Goal: Task Accomplishment & Management: Manage account settings

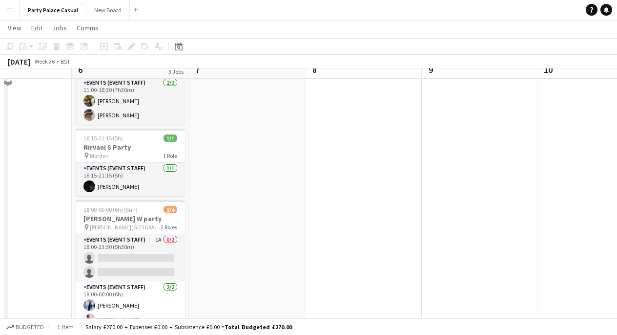
scroll to position [72, 0]
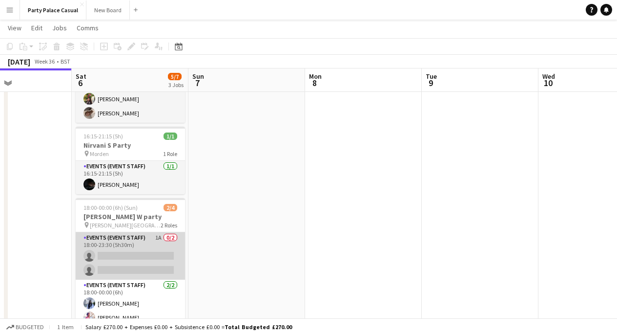
click at [132, 246] on app-card-role "Events (Event Staff) 1A 0/2 18:00-23:30 (5h30m) single-neutral-actions single-n…" at bounding box center [130, 255] width 109 height 47
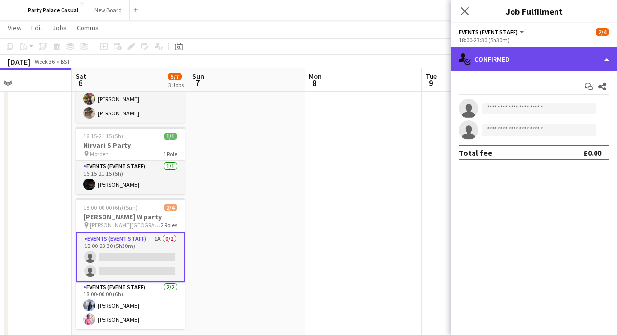
click at [562, 62] on div "single-neutral-actions-check-2 Confirmed" at bounding box center [534, 58] width 166 height 23
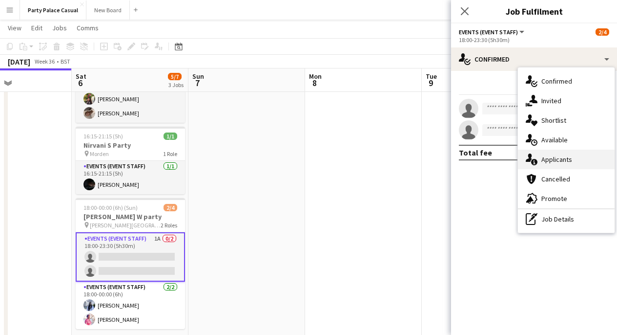
click at [553, 155] on span "Applicants" at bounding box center [557, 159] width 31 height 9
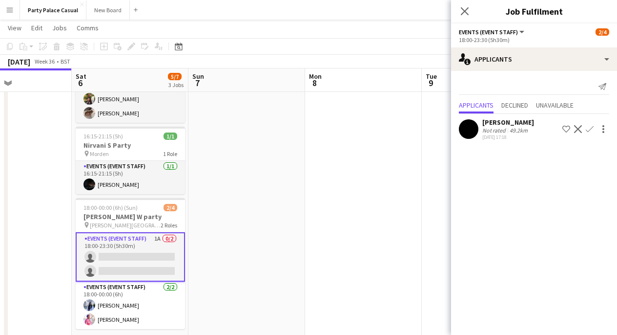
click at [588, 126] on app-icon "Confirm" at bounding box center [590, 129] width 8 height 8
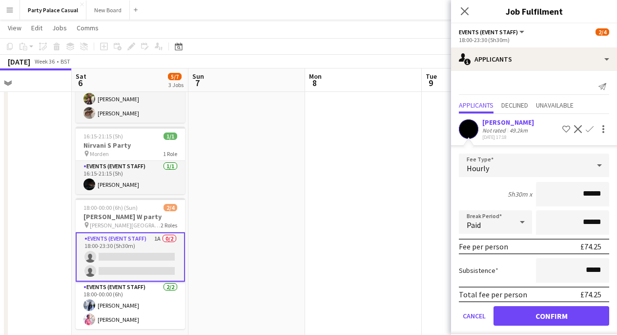
click at [563, 313] on button "Confirm" at bounding box center [552, 316] width 116 height 20
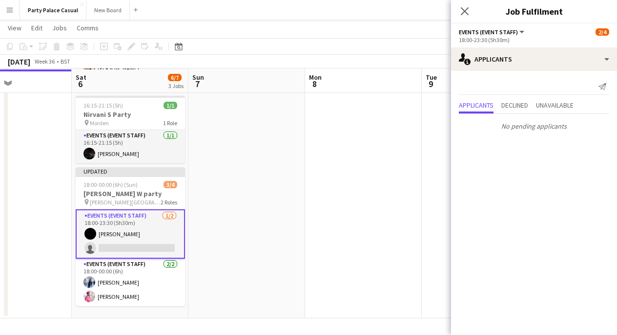
scroll to position [103, 0]
click at [464, 9] on icon "Close pop-in" at bounding box center [464, 10] width 9 height 9
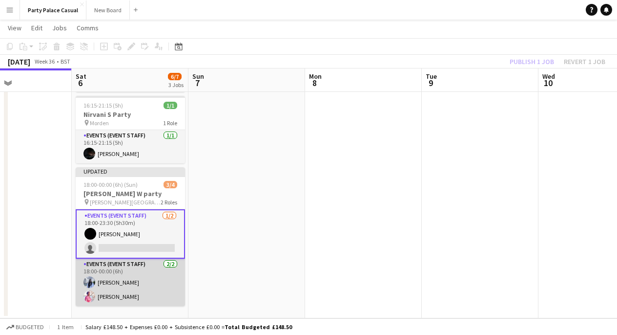
click at [151, 282] on app-card-role "Events (Event Staff) [DATE] 18:00-00:00 (6h) [PERSON_NAME] [PERSON_NAME]" at bounding box center [130, 281] width 109 height 47
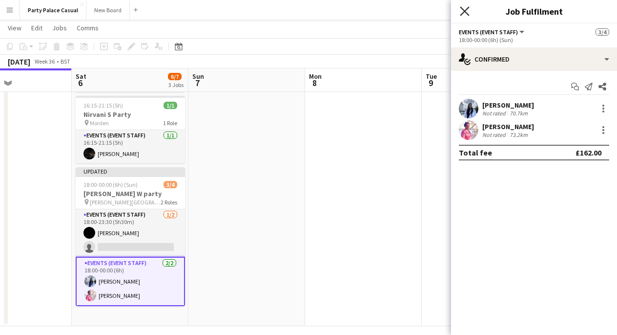
click at [461, 9] on icon "Close pop-in" at bounding box center [464, 10] width 9 height 9
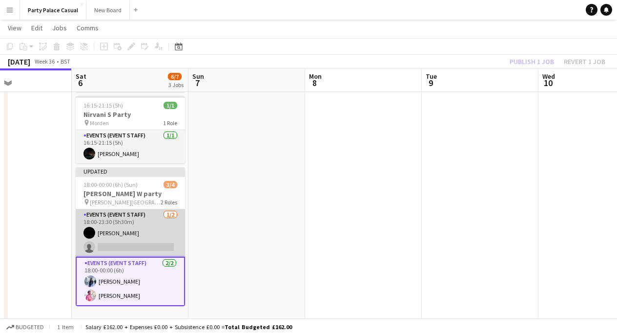
click at [136, 251] on app-card-role "Events (Event Staff) [DATE] 18:00-23:30 (5h30m) [PERSON_NAME] single-neutral-ac…" at bounding box center [130, 232] width 109 height 47
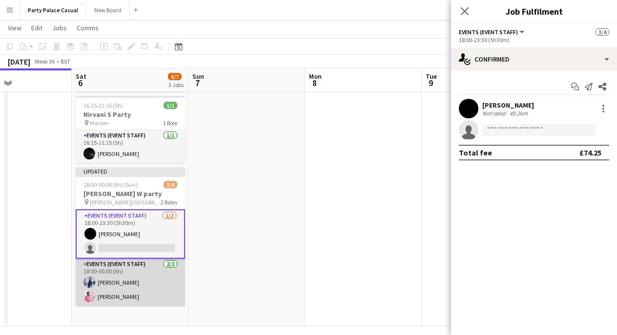
click at [113, 287] on app-card-role "Events (Event Staff) [DATE] 18:00-00:00 (6h) [PERSON_NAME] [PERSON_NAME]" at bounding box center [130, 281] width 109 height 47
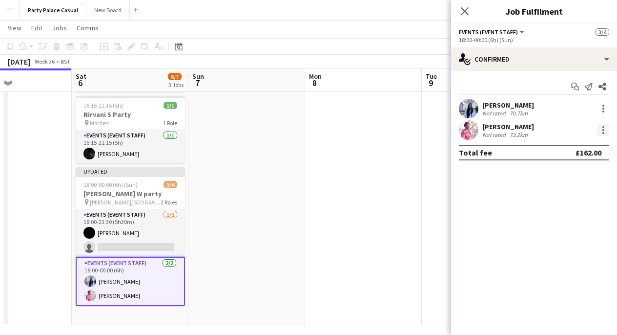
click at [607, 128] on div at bounding box center [604, 130] width 12 height 12
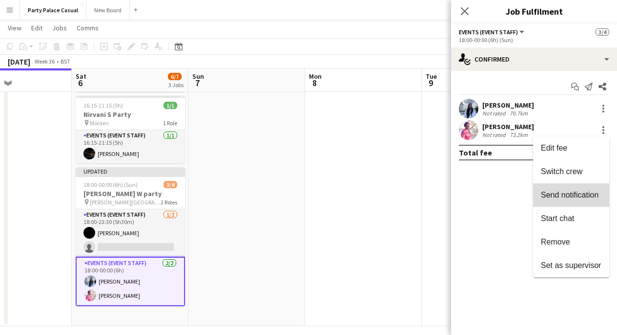
click at [574, 200] on button "Send notification" at bounding box center [571, 194] width 76 height 23
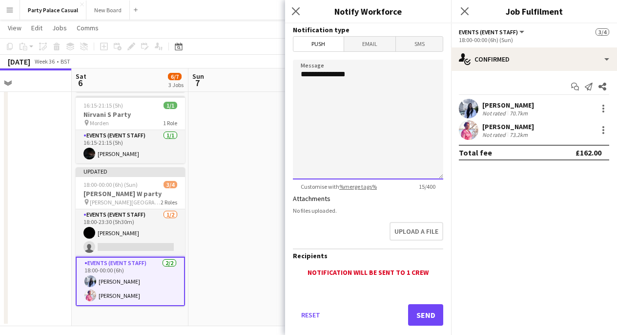
click at [400, 107] on textarea "**********" at bounding box center [368, 120] width 150 height 120
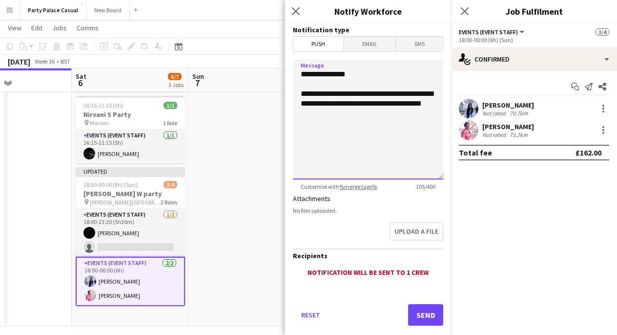
click at [408, 71] on textarea "**********" at bounding box center [368, 120] width 150 height 120
click at [362, 96] on textarea "**********" at bounding box center [368, 120] width 150 height 120
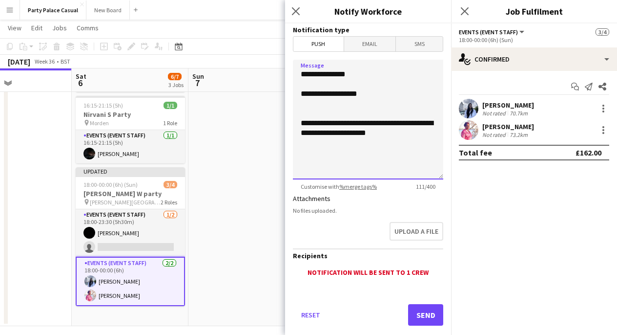
click at [392, 95] on textarea "**********" at bounding box center [368, 120] width 150 height 120
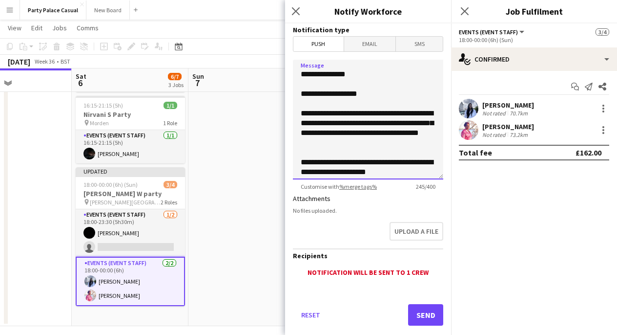
click at [360, 137] on textarea "**********" at bounding box center [368, 120] width 150 height 120
click at [351, 145] on textarea "**********" at bounding box center [368, 120] width 150 height 120
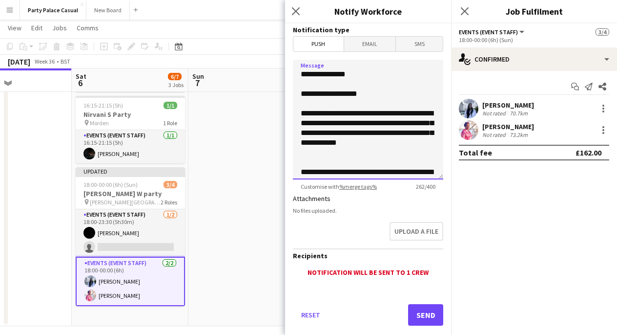
click at [319, 157] on textarea "**********" at bounding box center [368, 120] width 150 height 120
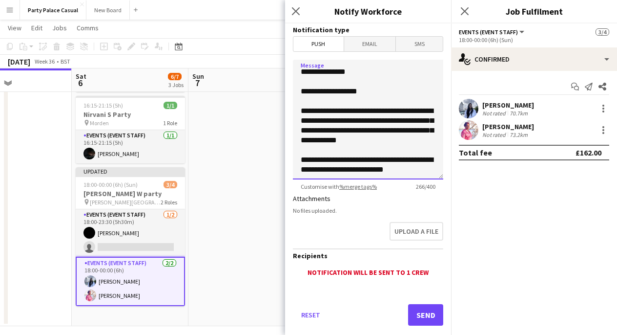
scroll to position [2, 0]
click at [412, 170] on textarea "**********" at bounding box center [368, 120] width 150 height 120
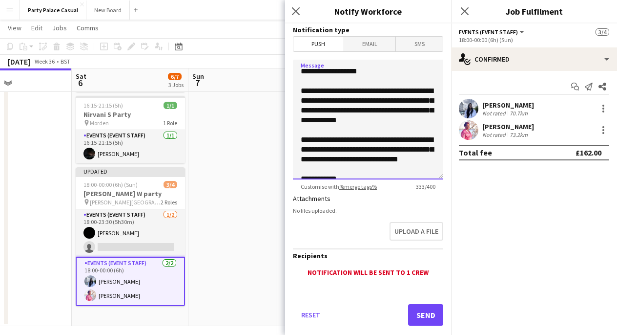
scroll to position [0, 0]
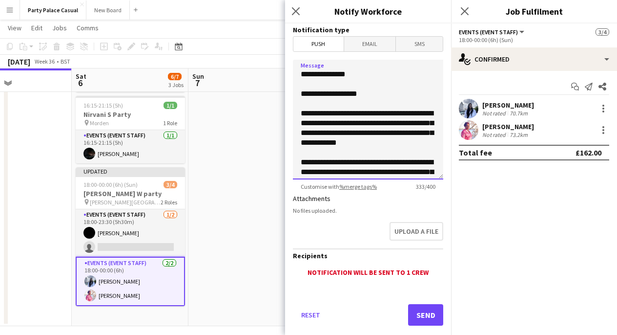
drag, startPoint x: 356, startPoint y: 157, endPoint x: 380, endPoint y: 169, distance: 26.4
click at [330, 132] on textarea "**********" at bounding box center [368, 120] width 150 height 120
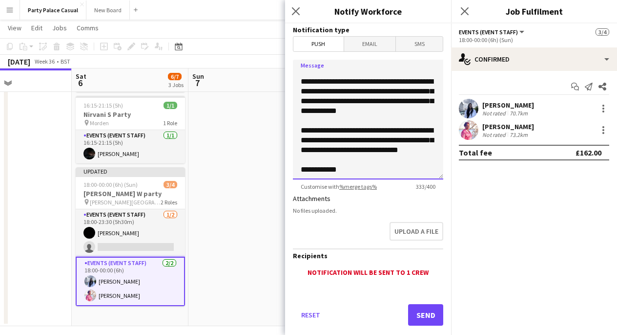
scroll to position [42, 0]
click at [362, 164] on textarea "**********" at bounding box center [368, 120] width 150 height 120
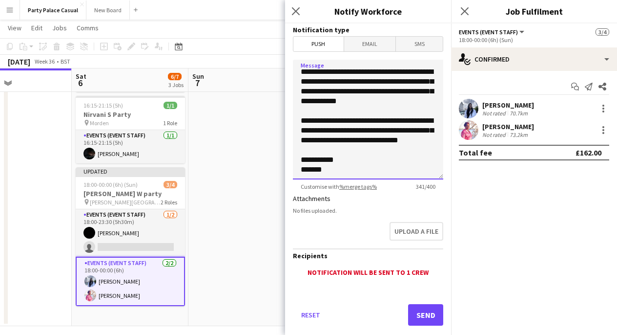
scroll to position [0, 0]
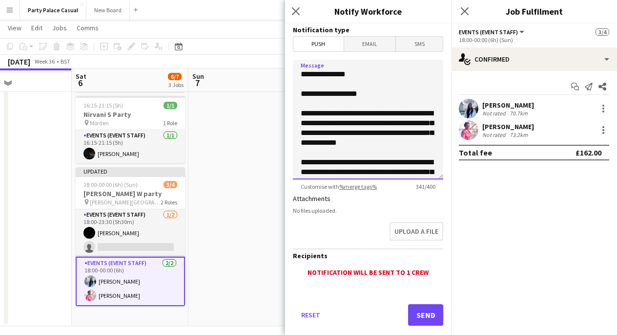
drag, startPoint x: 326, startPoint y: 169, endPoint x: 306, endPoint y: 0, distance: 169.7
click at [306, 0] on app-notify-workforce "**********" at bounding box center [368, 167] width 166 height 335
click at [302, 93] on textarea "**********" at bounding box center [368, 120] width 150 height 120
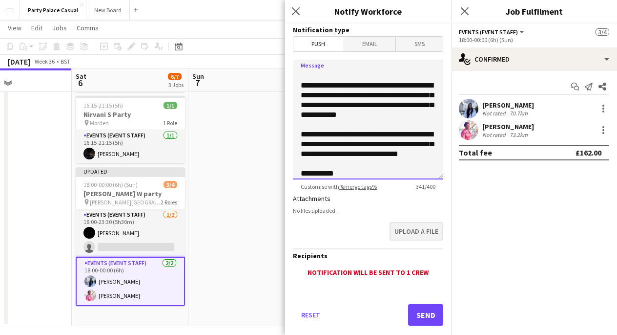
scroll to position [51, 0]
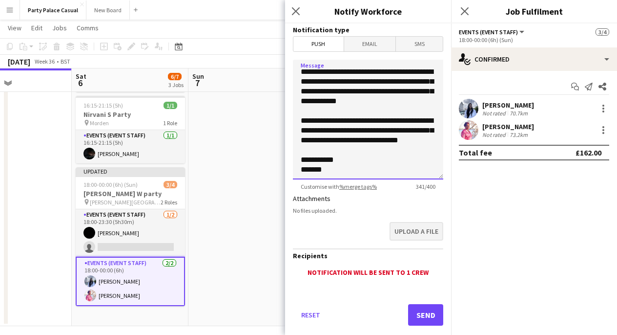
drag, startPoint x: 302, startPoint y: 93, endPoint x: 413, endPoint y: 229, distance: 175.4
click at [413, 229] on form "**********" at bounding box center [368, 187] width 166 height 329
type textarea "**********"
click at [297, 14] on icon "Close pop-in" at bounding box center [295, 10] width 9 height 9
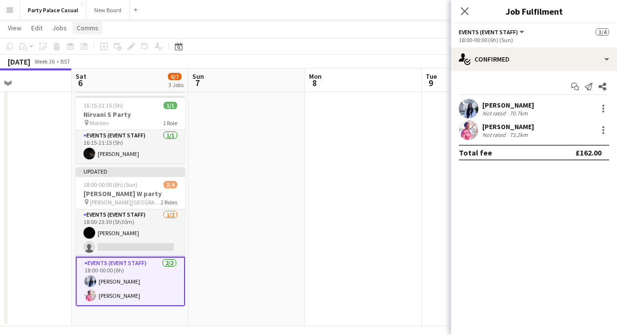
click at [94, 32] on span "Comms" at bounding box center [88, 27] width 22 height 9
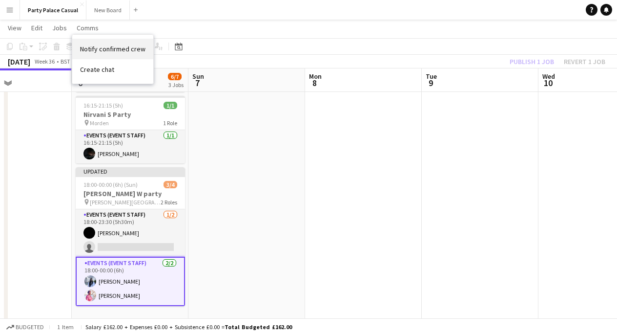
click at [106, 50] on span "Notify confirmed crew" at bounding box center [112, 48] width 65 height 9
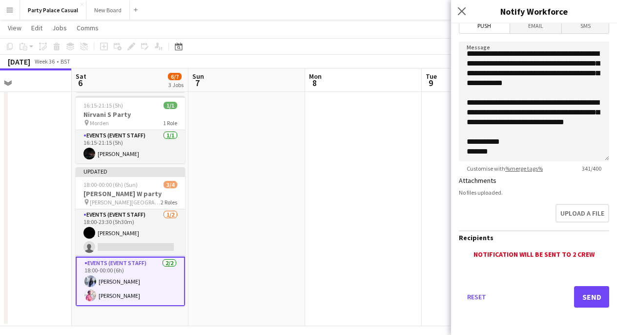
scroll to position [18, 0]
click at [585, 291] on button "Send" at bounding box center [591, 296] width 35 height 21
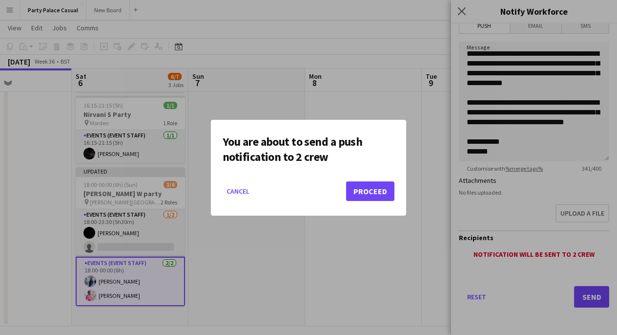
scroll to position [0, 0]
click at [382, 193] on button "Proceed" at bounding box center [370, 191] width 48 height 20
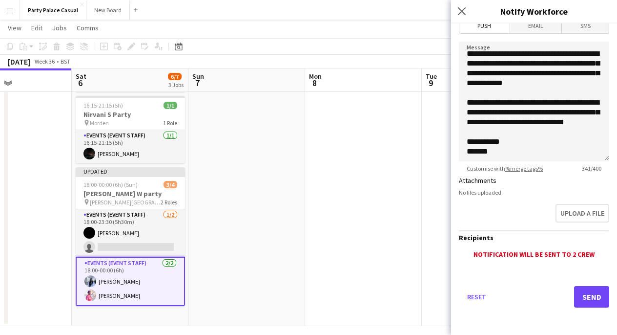
scroll to position [103, 0]
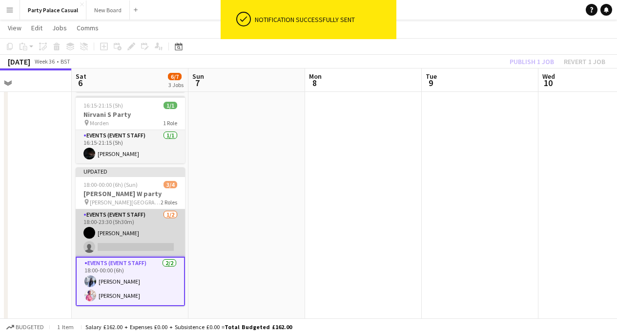
click at [141, 233] on app-card-role "Events (Event Staff) [DATE] 18:00-23:30 (5h30m) [PERSON_NAME] single-neutral-ac…" at bounding box center [130, 232] width 109 height 47
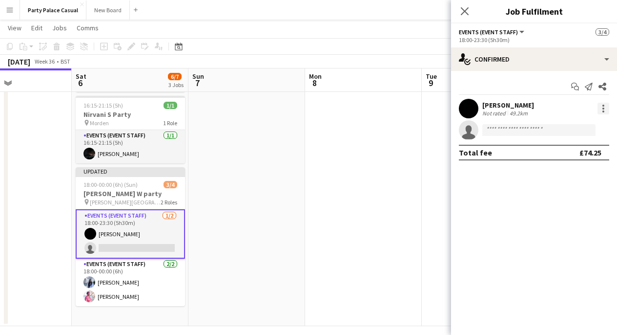
click at [602, 107] on div at bounding box center [604, 109] width 12 height 12
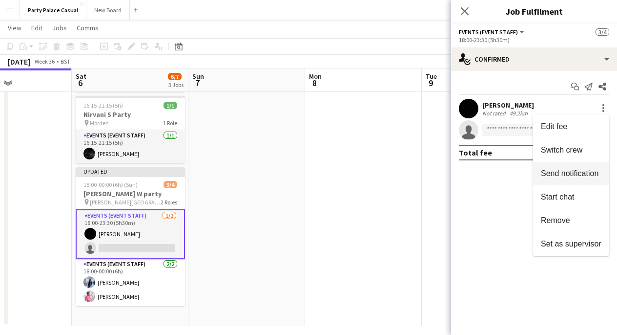
click at [590, 174] on span "Send notification" at bounding box center [570, 173] width 58 height 8
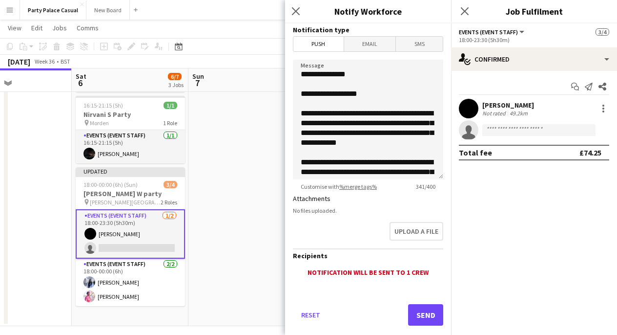
click at [423, 319] on button "Send" at bounding box center [425, 314] width 35 height 21
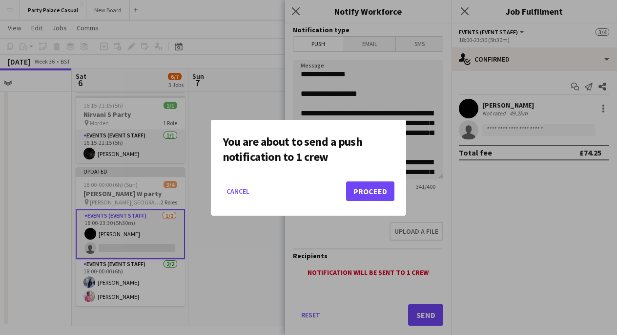
scroll to position [0, 0]
click at [382, 190] on button "Proceed" at bounding box center [370, 191] width 48 height 20
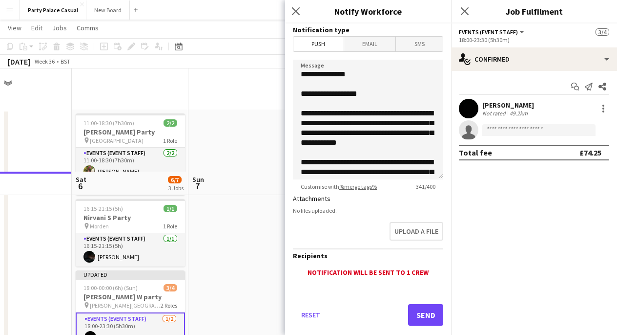
scroll to position [103, 0]
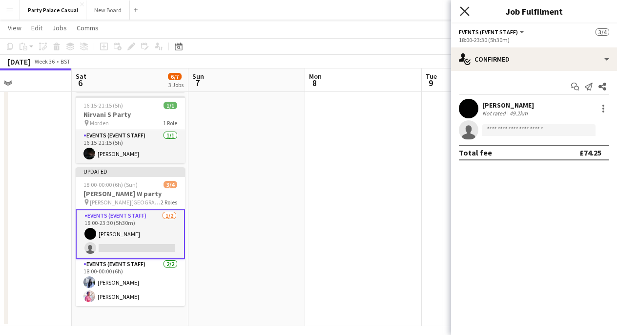
click at [467, 14] on icon at bounding box center [464, 10] width 9 height 9
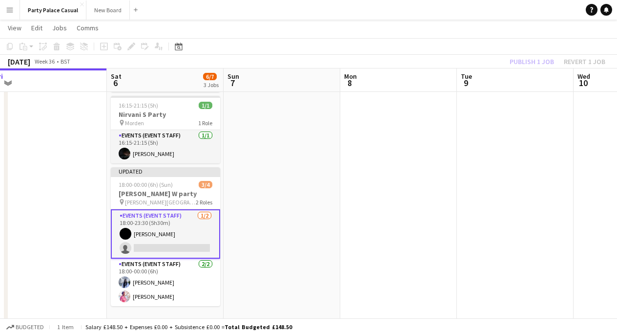
scroll to position [0, 246]
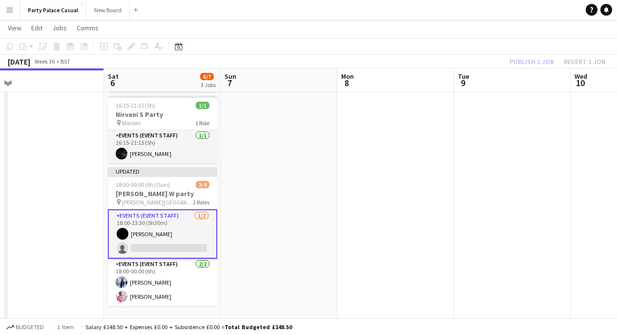
click at [290, 233] on app-date-cell at bounding box center [279, 165] width 117 height 319
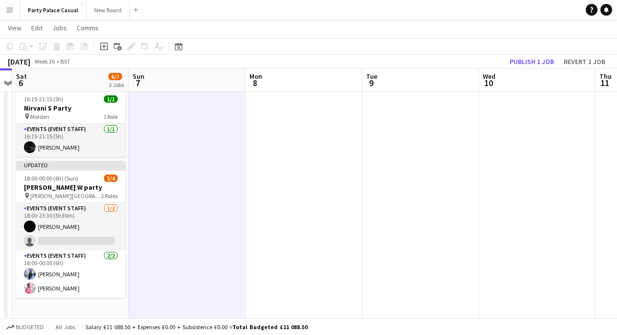
scroll to position [0, 313]
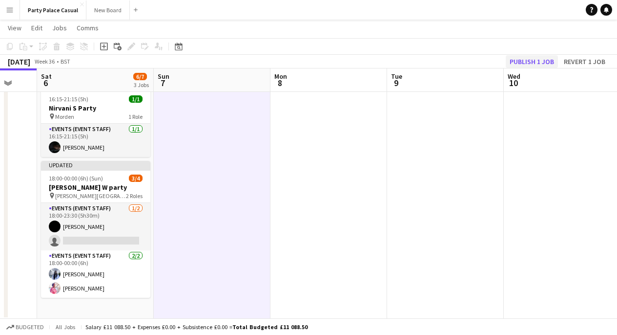
click at [534, 63] on button "Publish 1 job" at bounding box center [532, 61] width 52 height 13
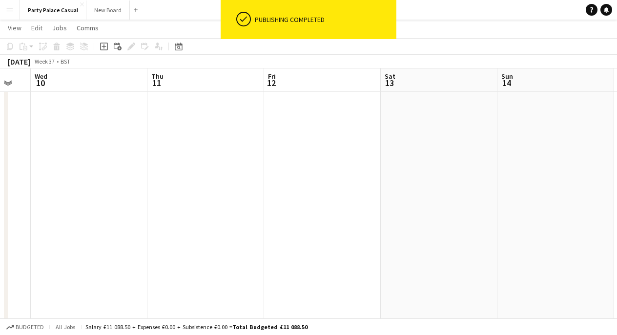
scroll to position [103, 0]
click at [421, 110] on app-date-cell at bounding box center [439, 166] width 117 height 319
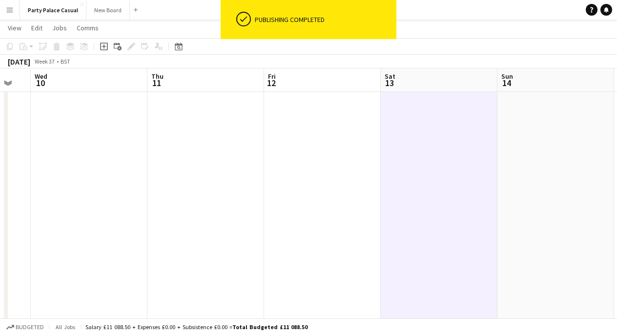
click at [390, 85] on span "13" at bounding box center [389, 82] width 12 height 11
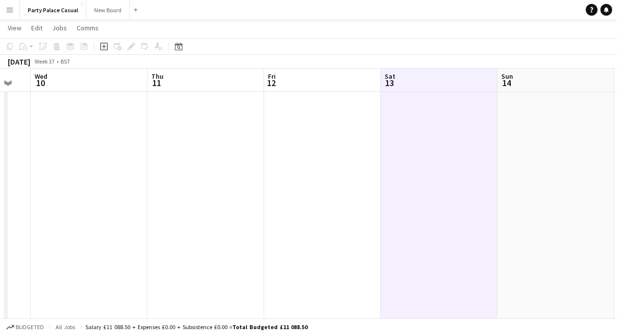
click at [408, 127] on app-date-cell at bounding box center [439, 166] width 117 height 319
click at [117, 47] on icon "Add linked Job" at bounding box center [118, 46] width 8 height 8
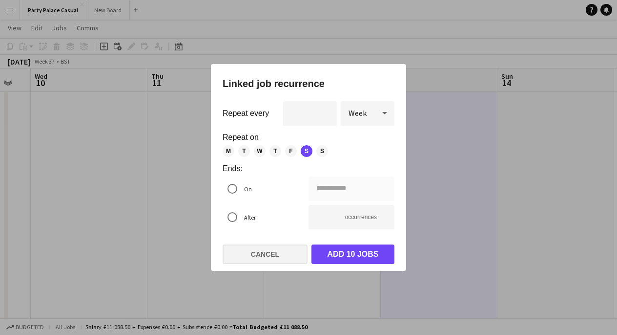
click at [278, 259] on button "Cancel" at bounding box center [265, 254] width 85 height 20
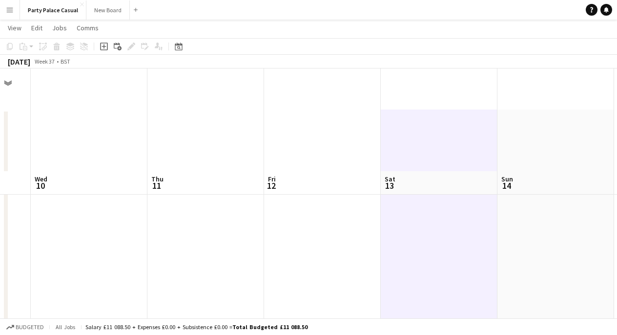
scroll to position [103, 0]
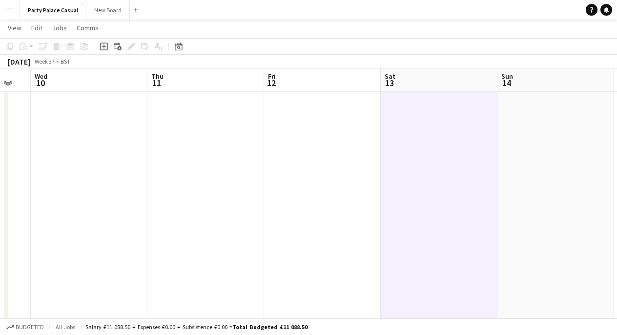
click at [451, 128] on app-date-cell at bounding box center [439, 166] width 117 height 319
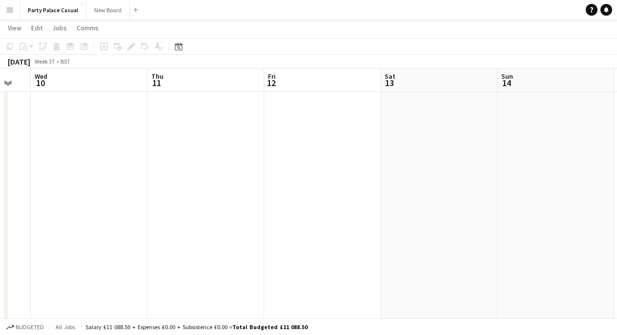
click at [451, 128] on app-date-cell at bounding box center [439, 166] width 117 height 319
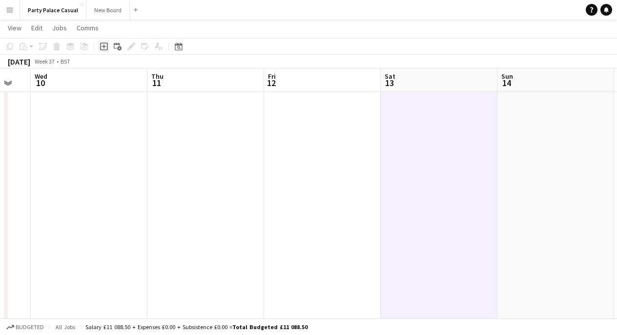
click at [104, 47] on icon at bounding box center [104, 46] width 4 height 4
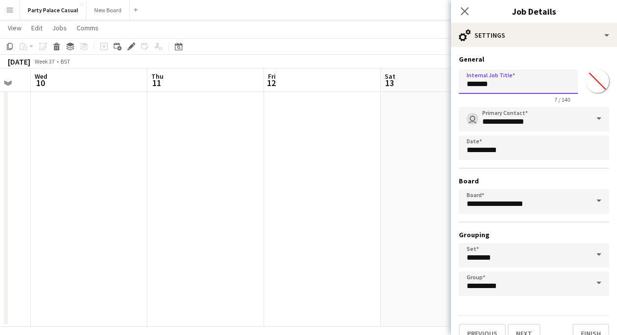
drag, startPoint x: 511, startPoint y: 87, endPoint x: 432, endPoint y: 86, distance: 79.1
click at [433, 87] on body "Menu Boards Boards Boards All jobs Status Workforce Workforce My Workforce Recr…" at bounding box center [308, 120] width 617 height 446
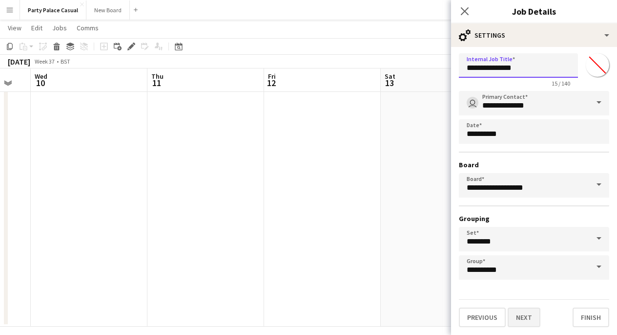
scroll to position [16, 0]
type input "**********"
click at [523, 324] on button "Next" at bounding box center [524, 317] width 33 height 20
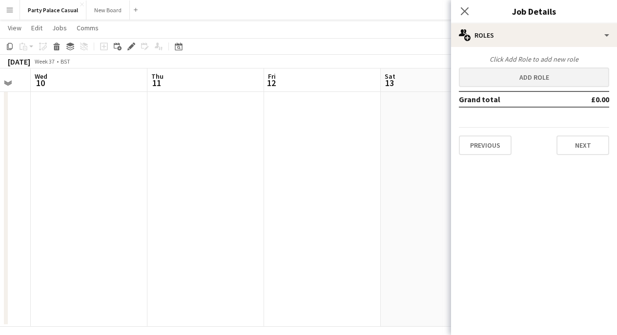
click at [536, 70] on button "Add role" at bounding box center [534, 77] width 150 height 20
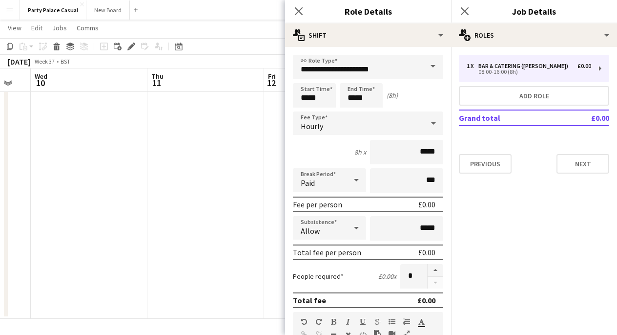
click at [427, 60] on span at bounding box center [433, 66] width 21 height 23
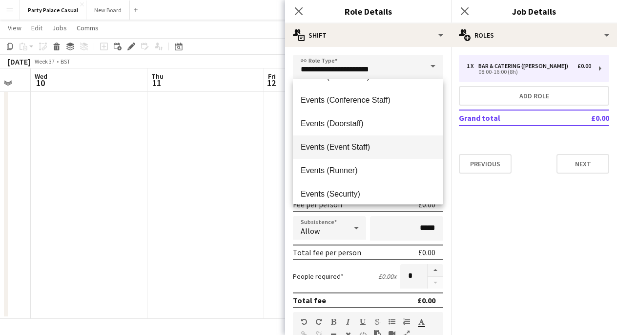
scroll to position [89, 0]
click at [390, 149] on span "Events (Event Staff)" at bounding box center [368, 146] width 135 height 9
type input "**********"
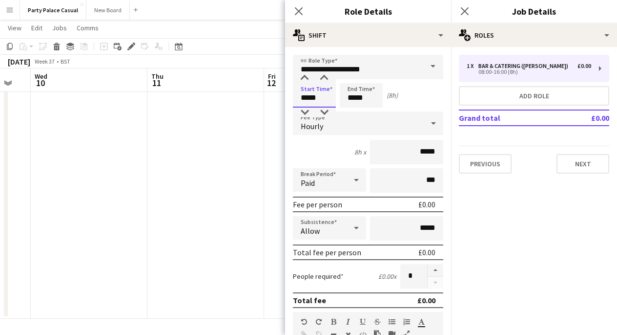
drag, startPoint x: 310, startPoint y: 98, endPoint x: 292, endPoint y: 97, distance: 18.1
click at [292, 97] on form "**********" at bounding box center [368, 319] width 166 height 529
type input "*****"
click at [350, 99] on input "*****" at bounding box center [361, 95] width 43 height 24
type input "*****"
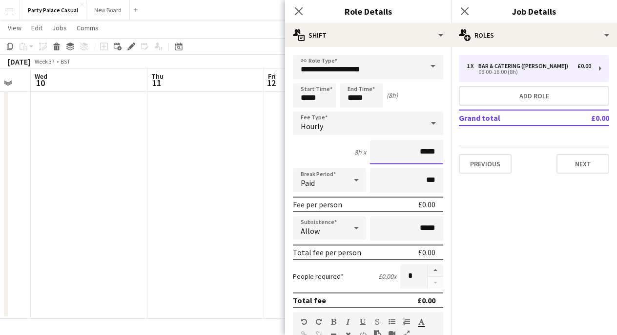
click at [422, 151] on input "*****" at bounding box center [406, 152] width 73 height 24
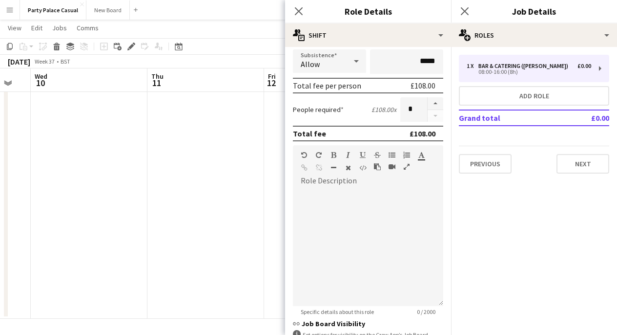
scroll to position [103, 0]
type input "******"
click at [407, 207] on div at bounding box center [368, 247] width 150 height 117
paste div
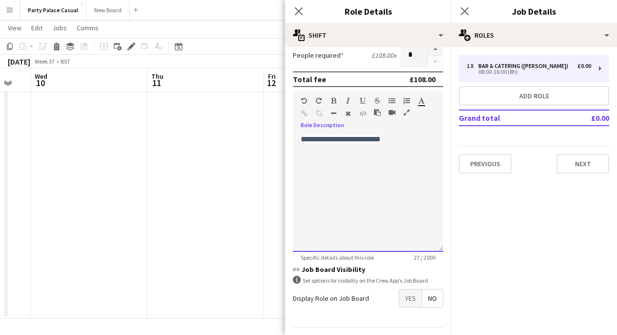
scroll to position [242, 0]
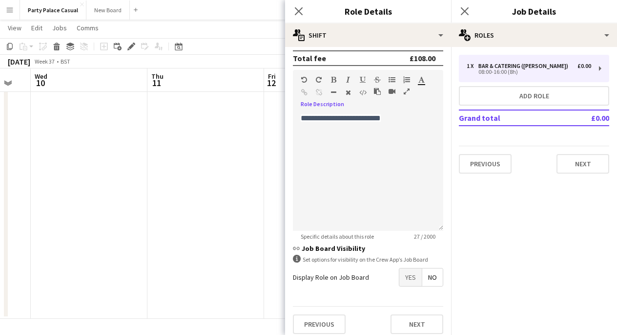
click at [413, 274] on span "Yes" at bounding box center [411, 277] width 22 height 18
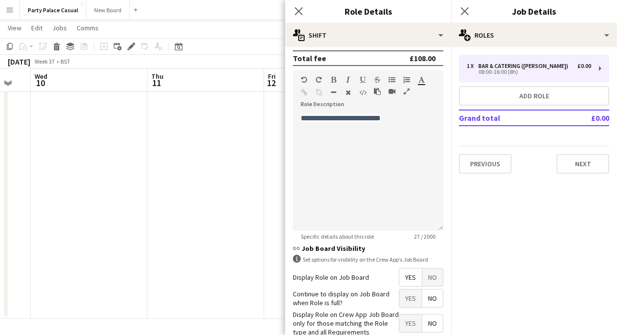
click at [429, 302] on span "No" at bounding box center [433, 298] width 21 height 18
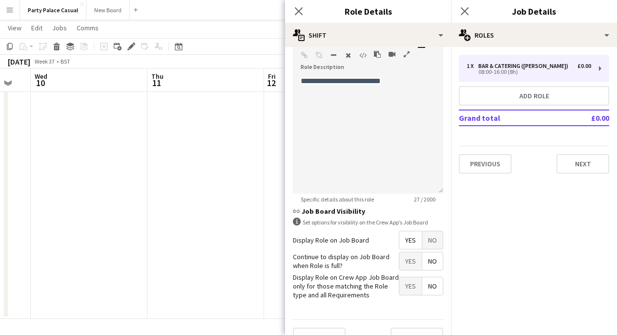
scroll to position [283, 0]
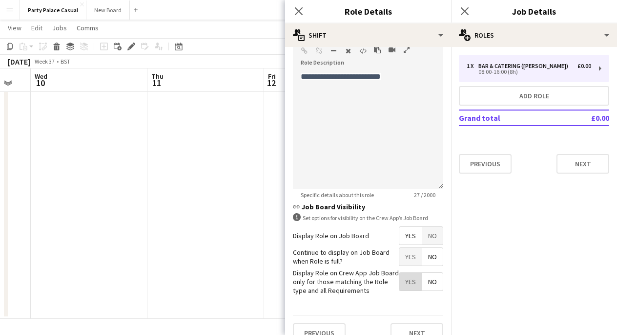
click at [404, 280] on span "Yes" at bounding box center [411, 282] width 22 height 18
click at [421, 326] on button "Next" at bounding box center [417, 333] width 53 height 20
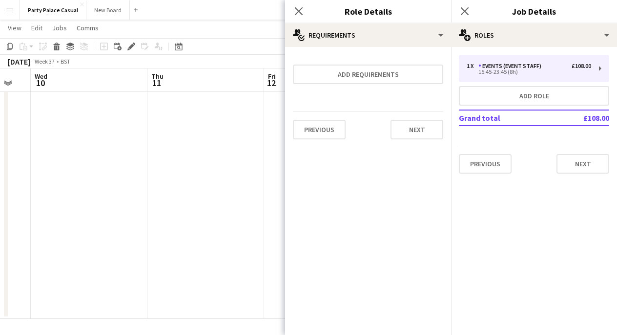
scroll to position [0, 0]
click at [580, 170] on button "Next" at bounding box center [583, 164] width 53 height 20
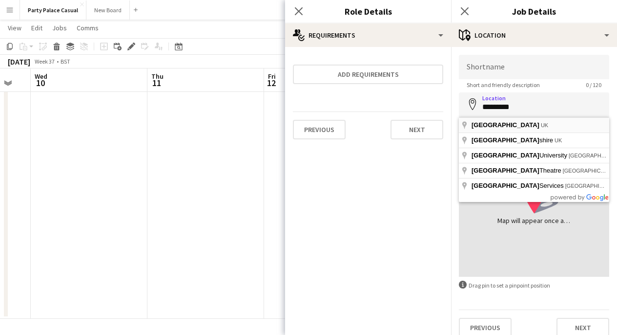
type input "**********"
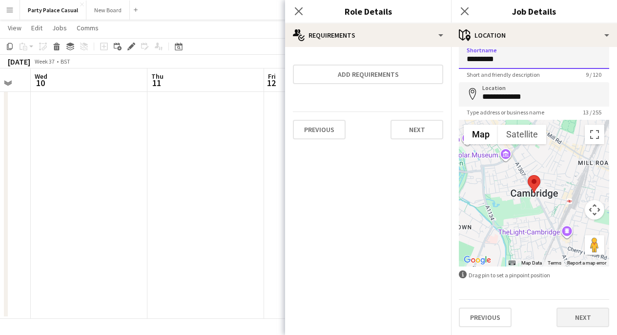
scroll to position [10, 0]
type input "*********"
click at [587, 315] on button "Next" at bounding box center [583, 317] width 53 height 20
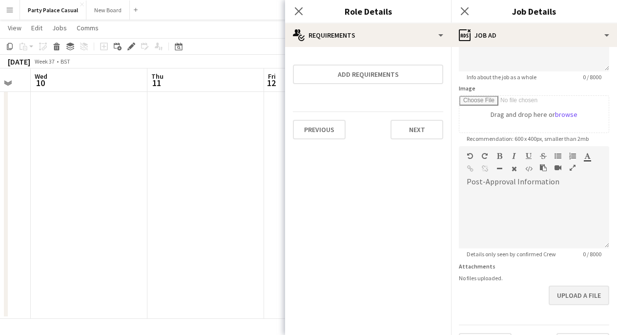
scroll to position [136, 0]
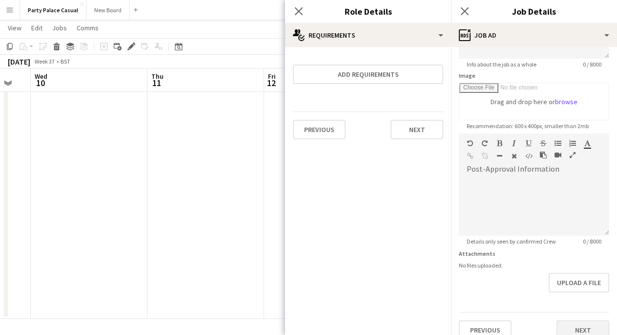
click at [588, 322] on button "Next" at bounding box center [583, 330] width 53 height 20
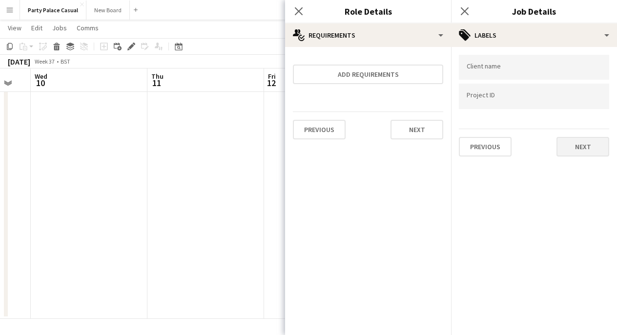
click at [575, 139] on button "Next" at bounding box center [583, 147] width 53 height 20
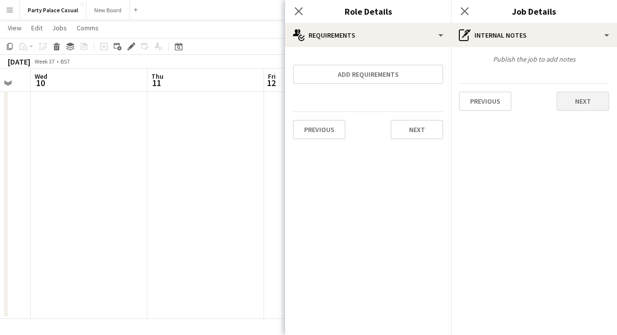
click at [566, 100] on button "Next" at bounding box center [583, 101] width 53 height 20
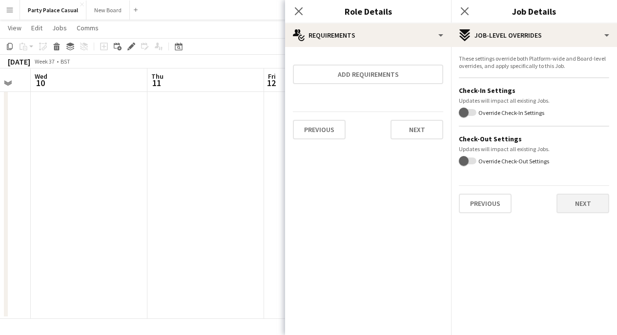
click at [579, 199] on button "Next" at bounding box center [583, 203] width 53 height 20
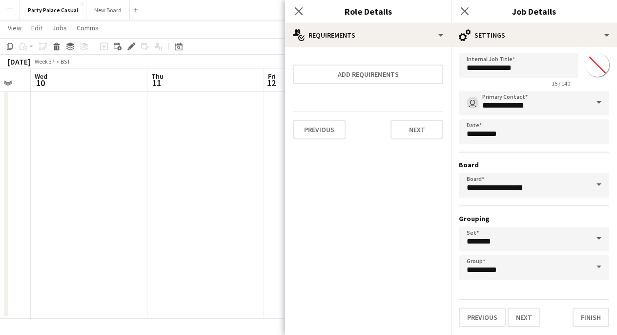
scroll to position [16, 0]
click at [592, 318] on button "Finish" at bounding box center [591, 317] width 37 height 20
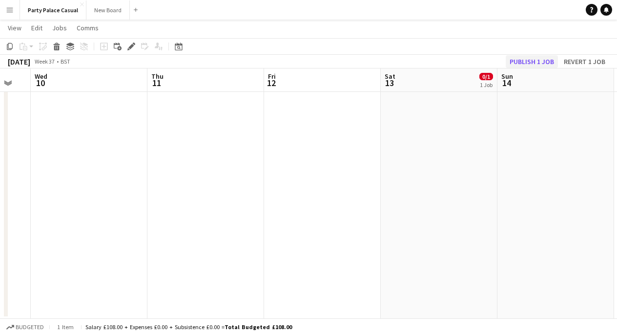
click at [538, 58] on button "Publish 1 job" at bounding box center [532, 61] width 52 height 13
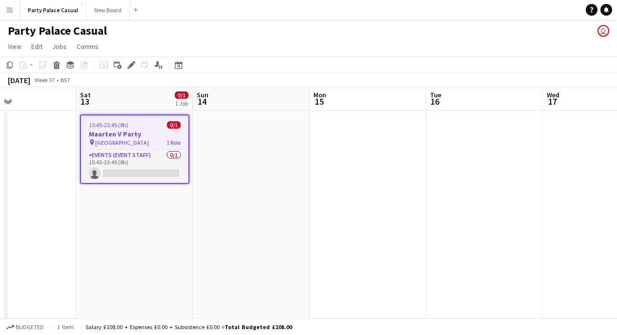
scroll to position [0, 458]
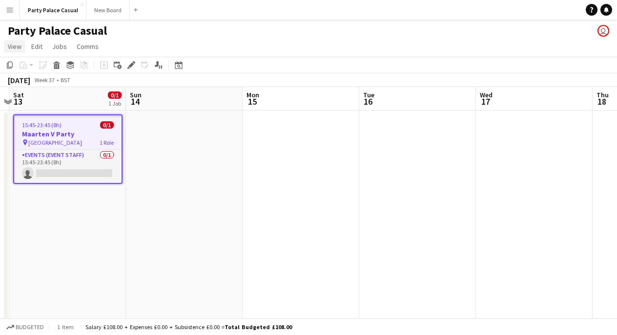
click at [7, 42] on link "View" at bounding box center [14, 46] width 21 height 13
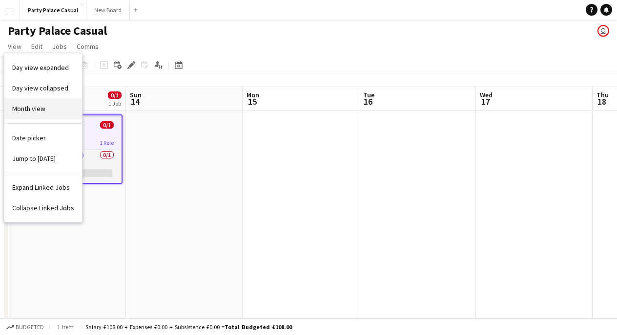
click at [50, 112] on link "Month view" at bounding box center [43, 108] width 78 height 21
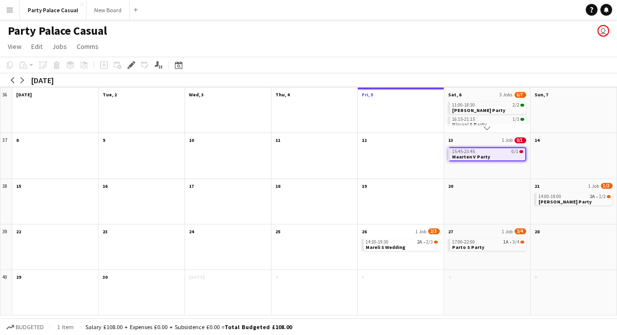
scroll to position [0, 0]
click at [488, 127] on app-icon "Scroll down" at bounding box center [487, 128] width 7 height 7
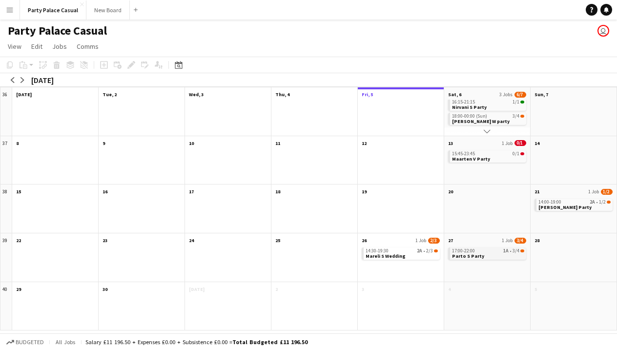
click at [504, 248] on app-month-view-job-card "17:00-22:00 1A • 3/4 Parto S Party" at bounding box center [487, 254] width 78 height 12
click at [504, 248] on app-month-view-job-card "17:00-22:00 1A • 3/4 Parto S Party" at bounding box center [487, 255] width 78 height 14
click at [555, 204] on span "[PERSON_NAME] Party" at bounding box center [565, 207] width 53 height 6
click at [555, 205] on span "[PERSON_NAME] Party" at bounding box center [565, 208] width 53 height 6
click at [555, 204] on span "[PERSON_NAME] Party" at bounding box center [565, 207] width 53 height 6
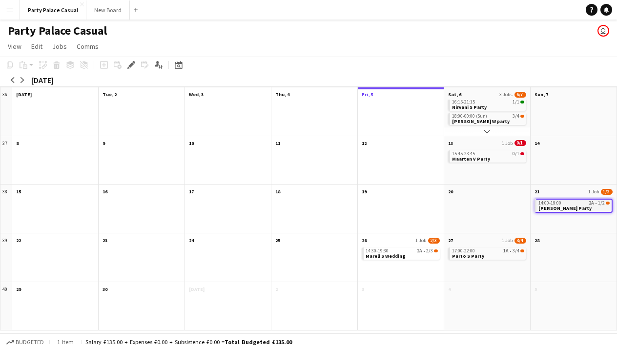
click at [555, 205] on span "[PERSON_NAME] Party" at bounding box center [565, 208] width 53 height 6
click at [555, 204] on span "[PERSON_NAME] Party" at bounding box center [565, 207] width 53 height 6
click at [555, 205] on span "[PERSON_NAME] Party" at bounding box center [565, 208] width 53 height 6
click at [555, 204] on span "[PERSON_NAME] Party" at bounding box center [565, 207] width 53 height 6
click at [158, 67] on icon "Applicants" at bounding box center [159, 65] width 8 height 8
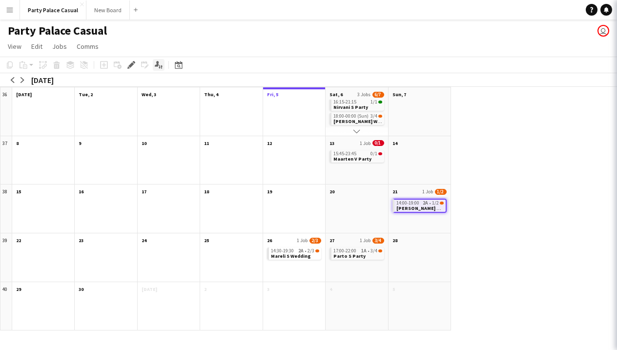
scroll to position [17, 0]
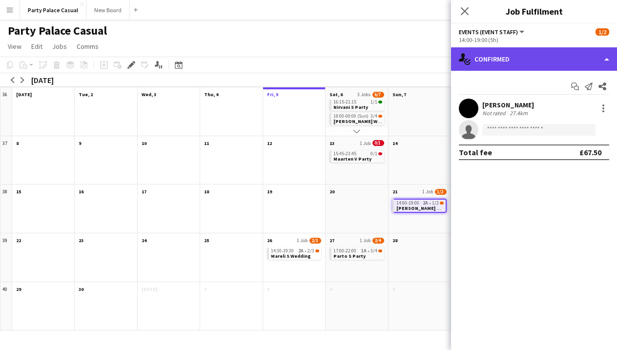
click at [516, 70] on div "single-neutral-actions-check-2 Confirmed" at bounding box center [534, 58] width 166 height 23
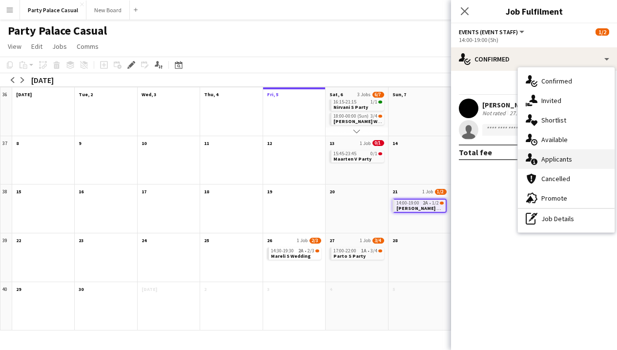
click at [559, 164] on div "single-neutral-actions-information Applicants" at bounding box center [566, 159] width 97 height 20
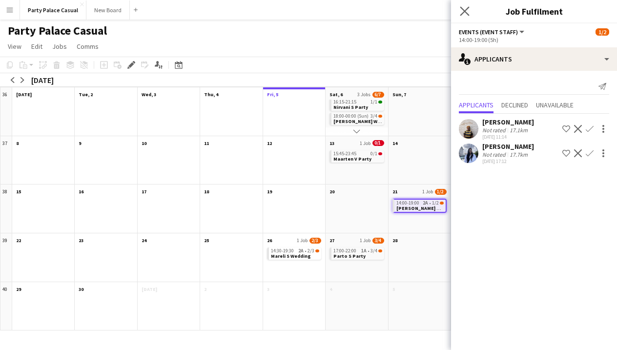
click at [460, 11] on app-icon "Close pop-in" at bounding box center [465, 11] width 14 height 14
